Goal: Obtain resource: Download file/media

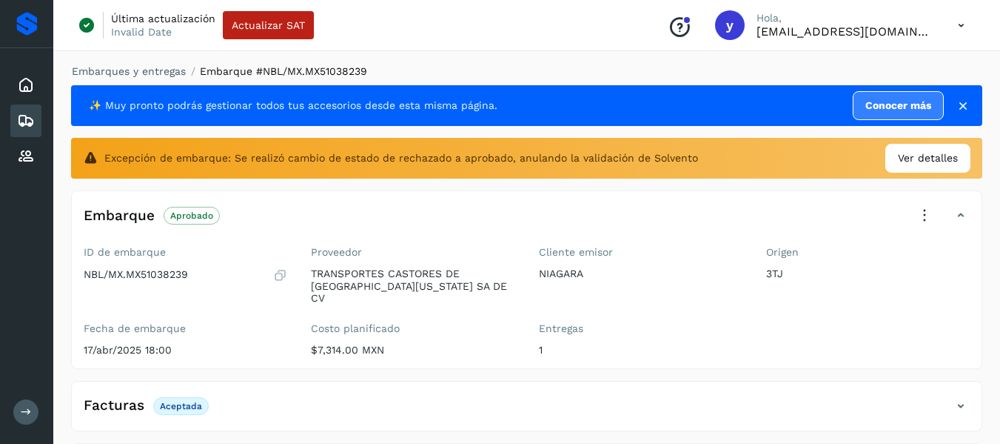
scroll to position [327, 0]
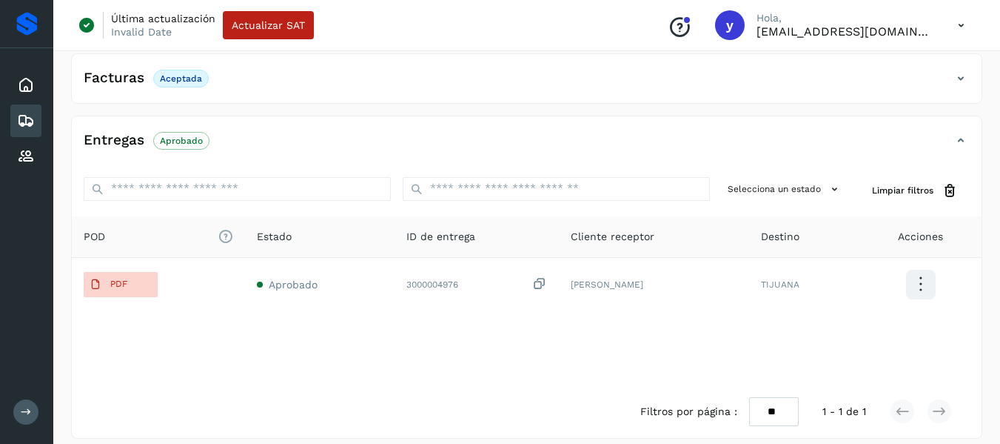
click at [23, 118] on icon at bounding box center [26, 121] width 18 height 18
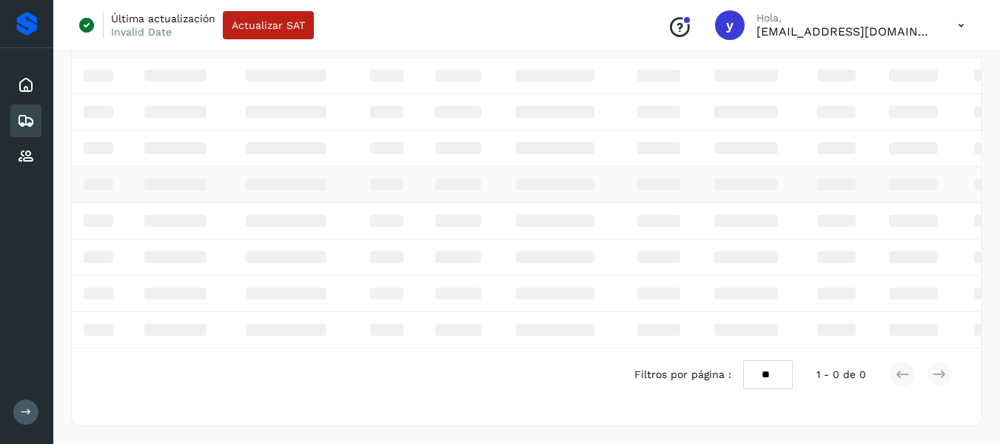
scroll to position [12, 0]
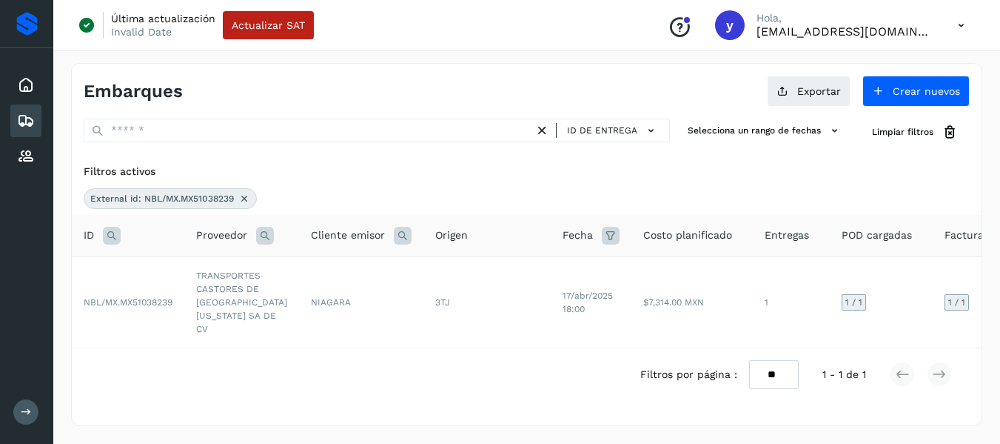
click at [244, 193] on icon at bounding box center [244, 199] width 12 height 12
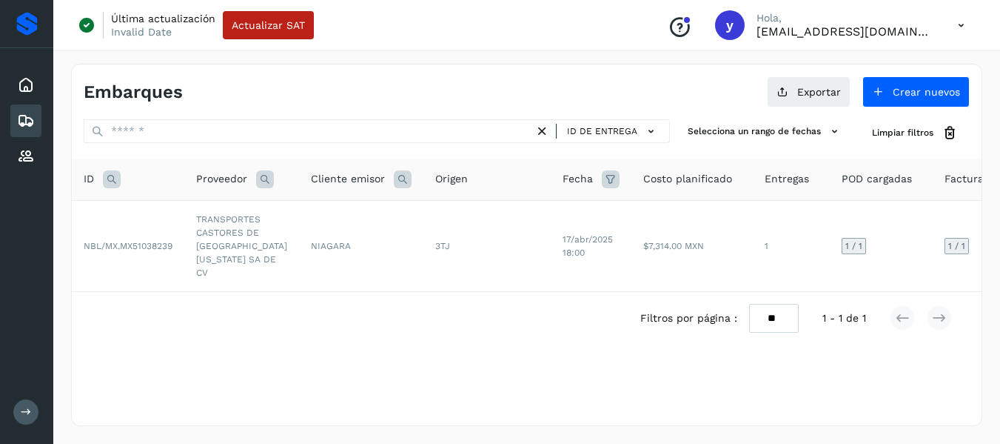
scroll to position [0, 0]
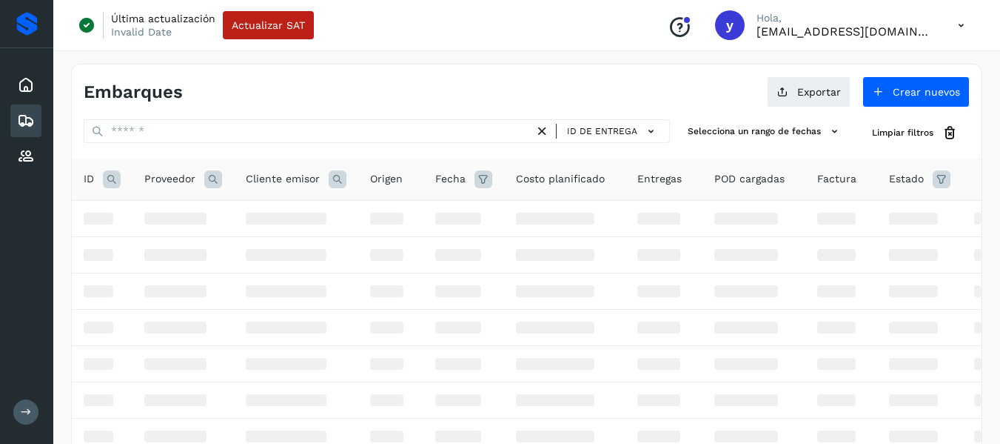
click at [103, 179] on icon at bounding box center [112, 179] width 18 height 18
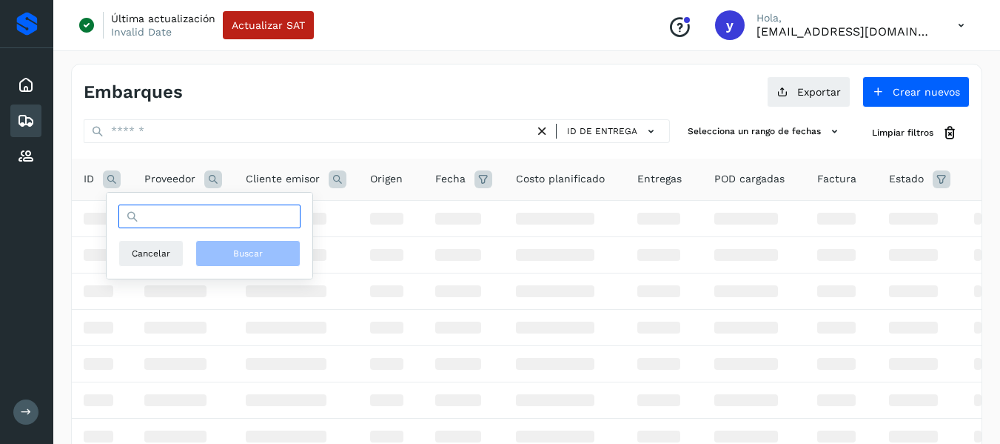
click at [141, 210] on input "text" at bounding box center [209, 216] width 182 height 24
paste input "**********"
type input "**********"
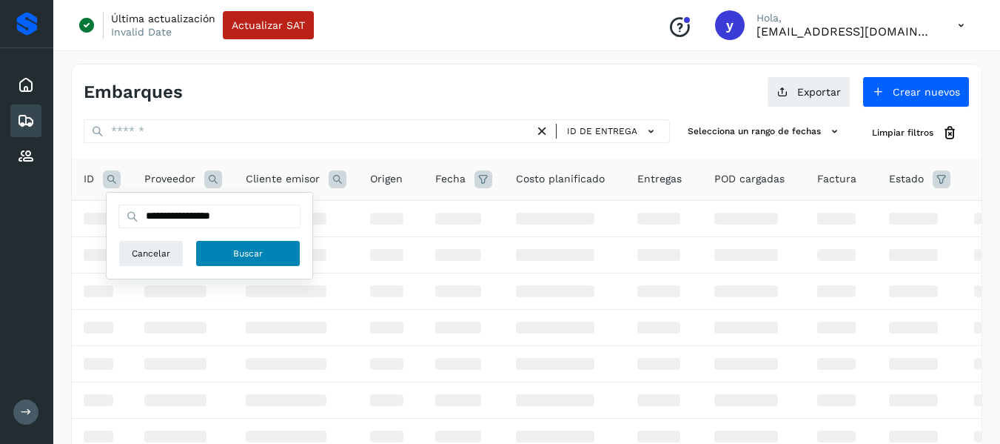
click at [281, 245] on button "Buscar" at bounding box center [247, 253] width 105 height 27
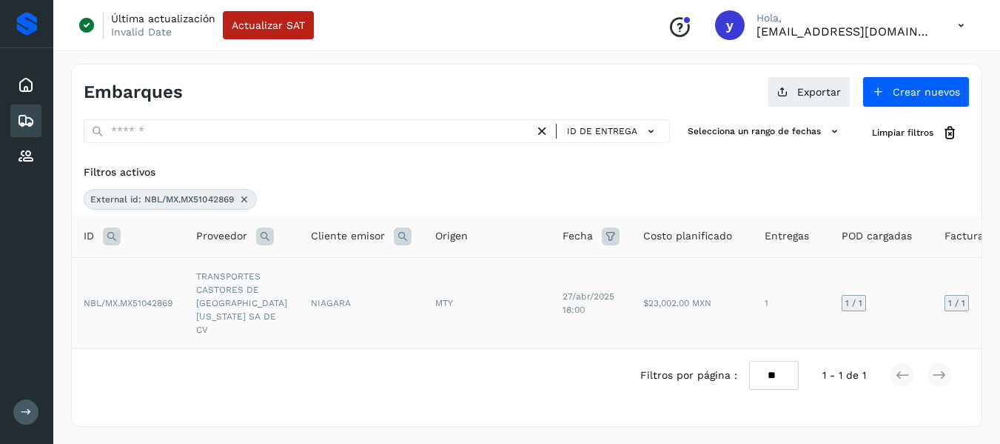
click at [378, 321] on td "NIAGARA" at bounding box center [361, 302] width 124 height 91
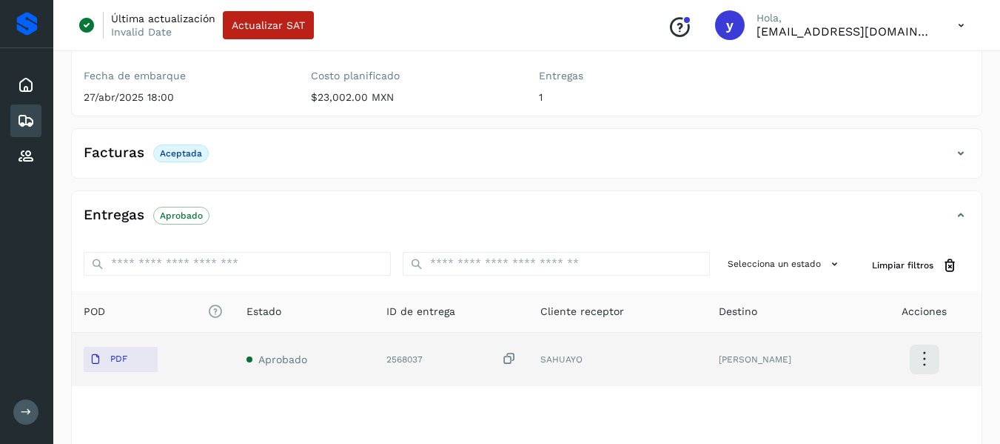
scroll to position [222, 0]
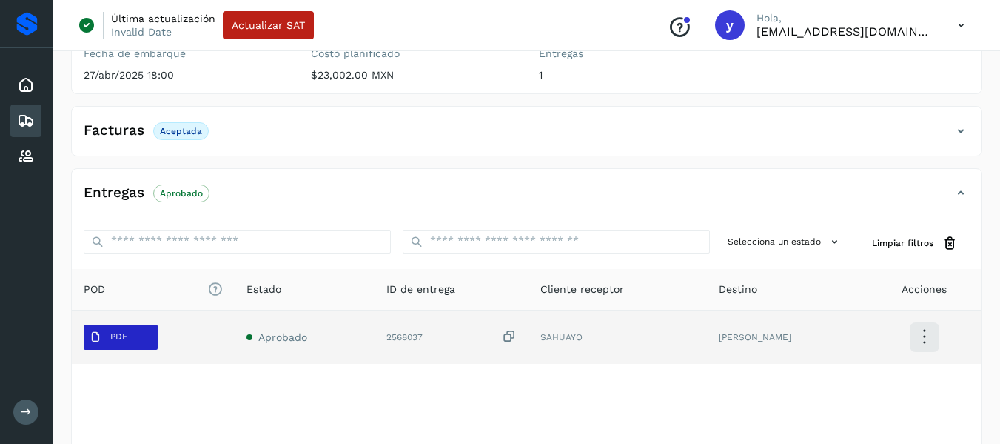
click at [127, 325] on span "PDF" at bounding box center [109, 337] width 50 height 24
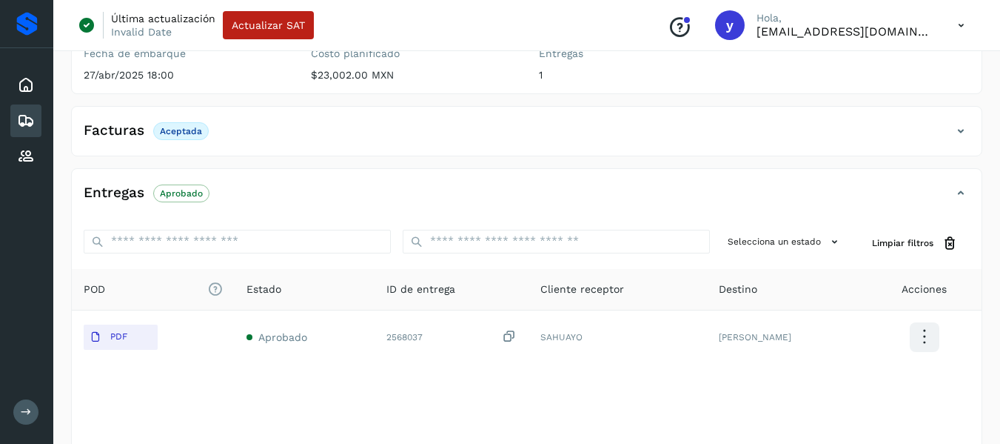
click at [27, 117] on icon at bounding box center [26, 121] width 18 height 18
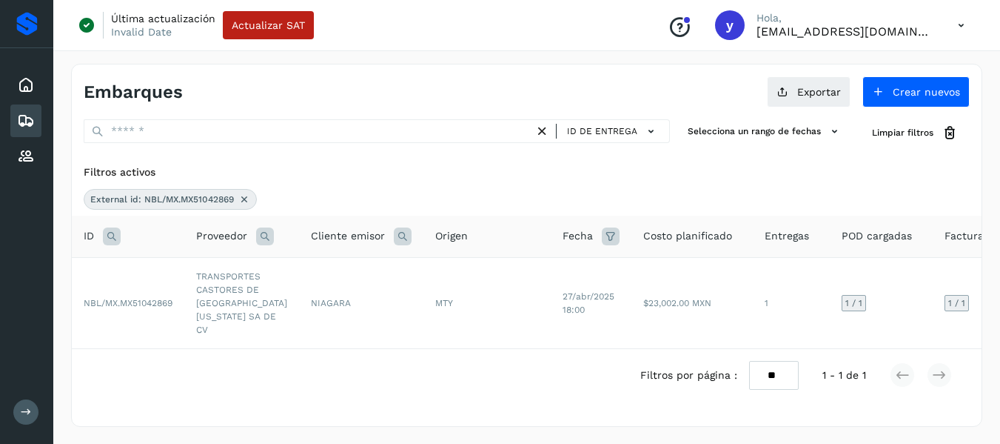
click at [248, 195] on icon at bounding box center [244, 199] width 12 height 12
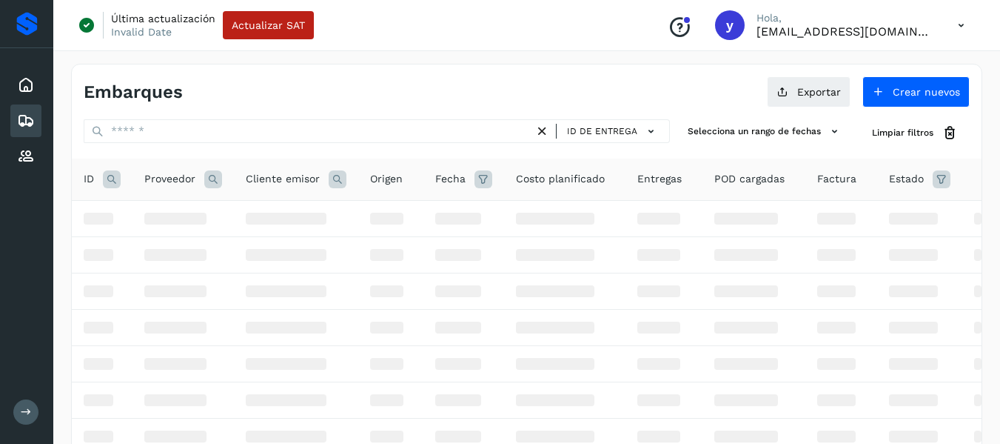
click at [114, 178] on icon at bounding box center [112, 179] width 18 height 18
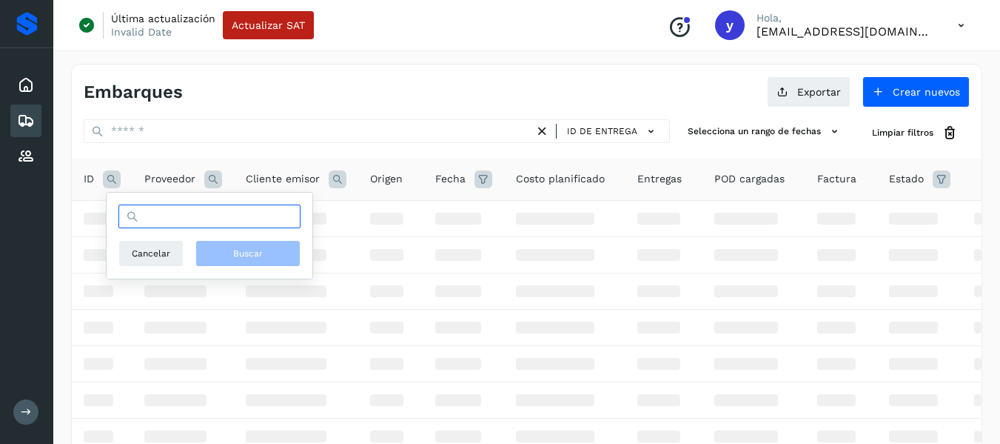
click at [211, 221] on input "text" at bounding box center [209, 216] width 182 height 24
paste input "**********"
type input "**********"
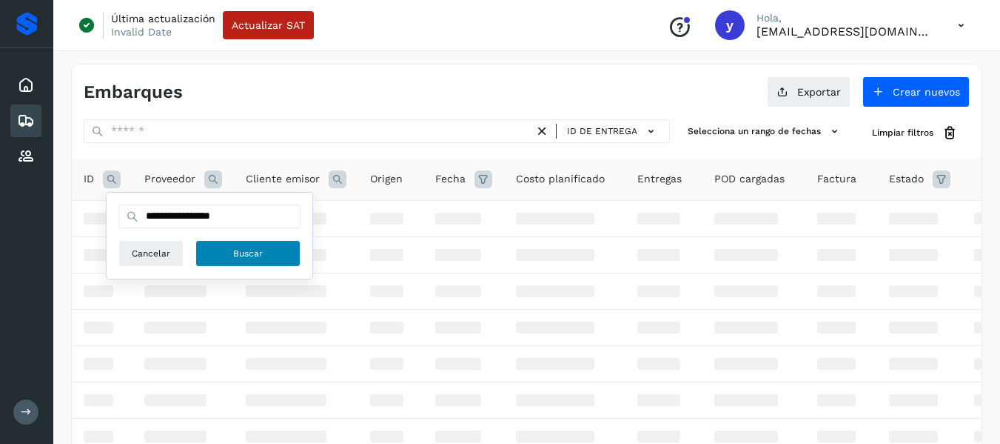
click at [256, 255] on span "Buscar" at bounding box center [248, 253] width 30 height 13
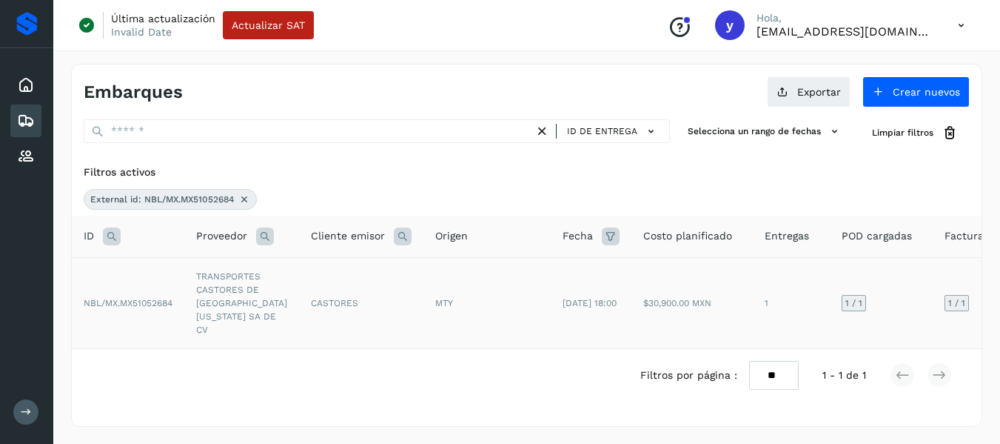
click at [503, 315] on td "MTY" at bounding box center [487, 302] width 127 height 91
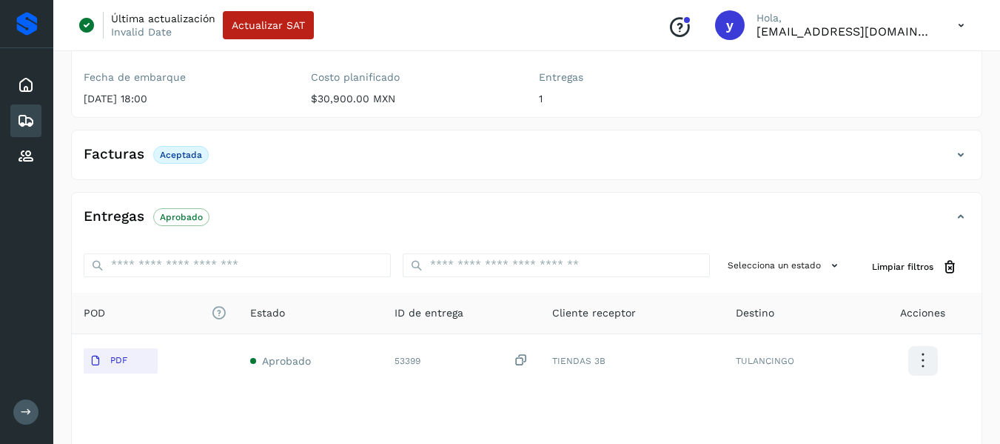
scroll to position [275, 0]
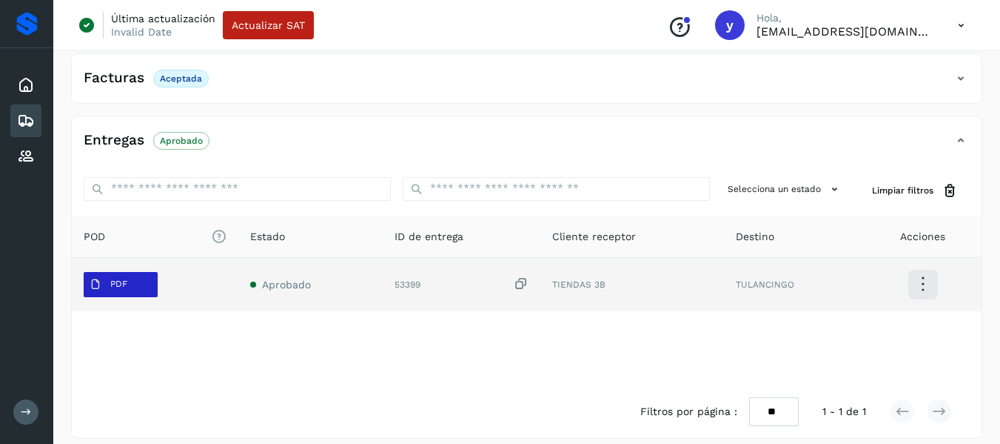
click at [121, 278] on p "PDF" at bounding box center [118, 283] width 17 height 10
